Goal: Task Accomplishment & Management: Manage account settings

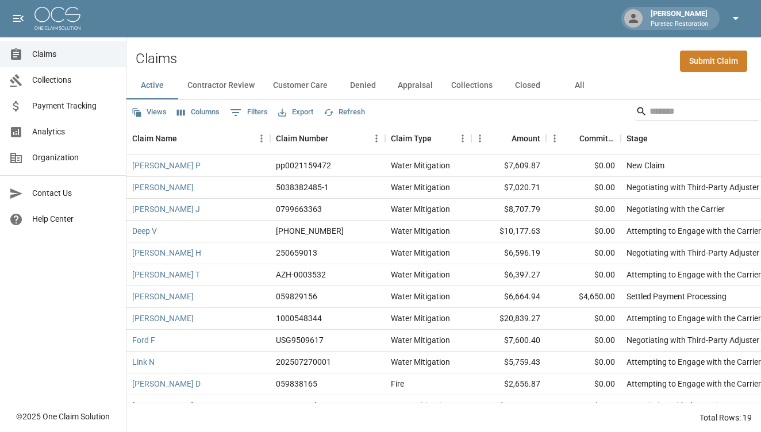
click at [735, 17] on icon "button" at bounding box center [736, 18] width 6 height 3
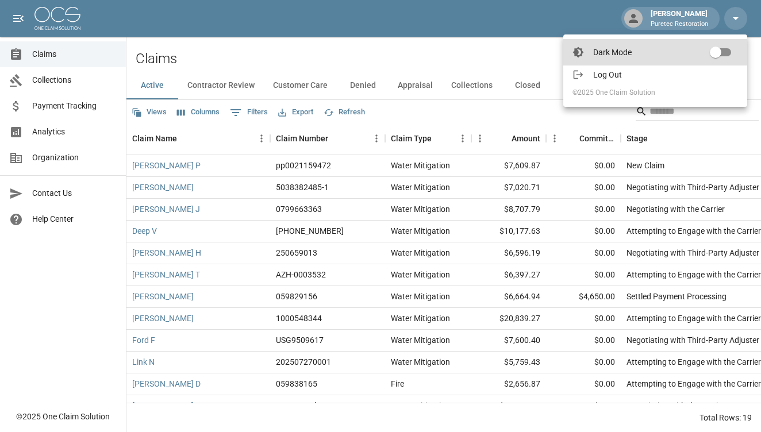
click at [656, 70] on span "Log Out" at bounding box center [665, 74] width 145 height 11
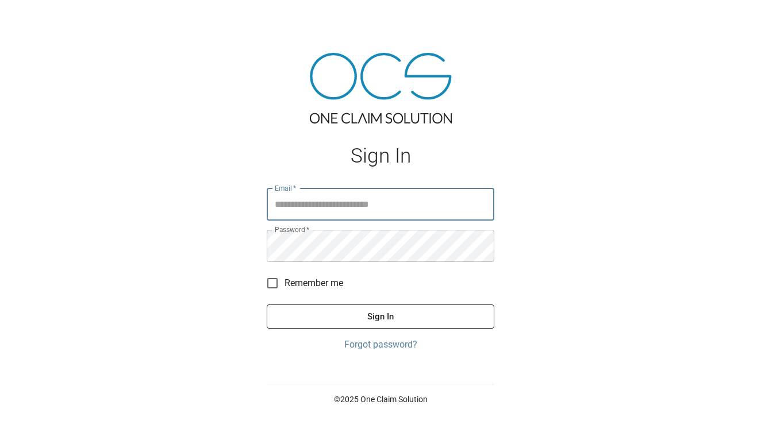
type input "**********"
